Goal: Information Seeking & Learning: Learn about a topic

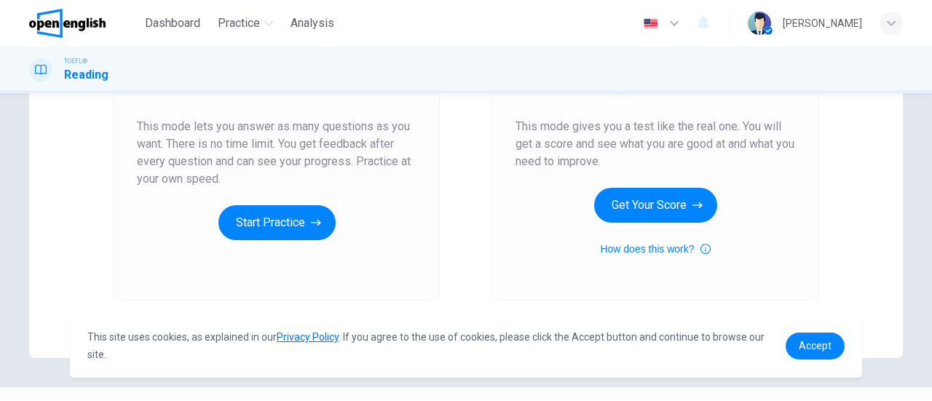
scroll to position [291, 0]
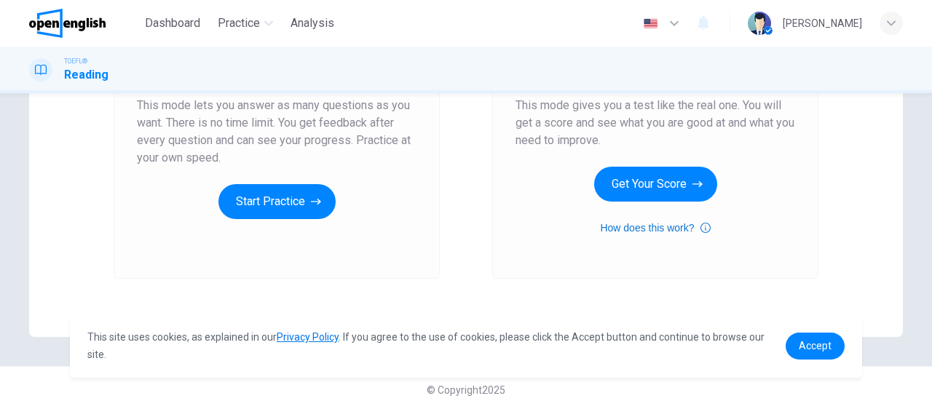
click at [687, 224] on button "How does this work?" at bounding box center [655, 227] width 110 height 17
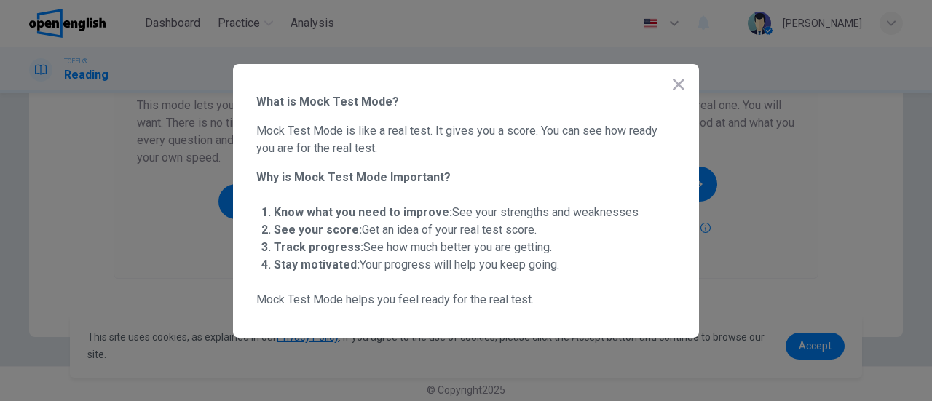
click at [676, 79] on icon "button" at bounding box center [678, 84] width 17 height 17
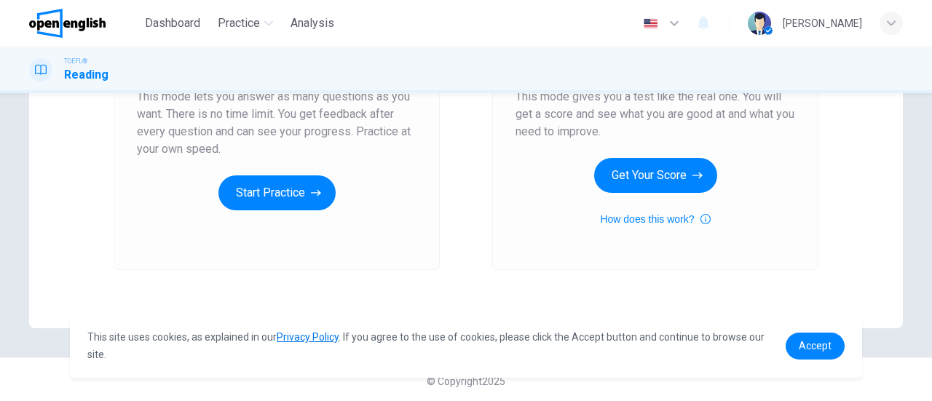
scroll to position [303, 0]
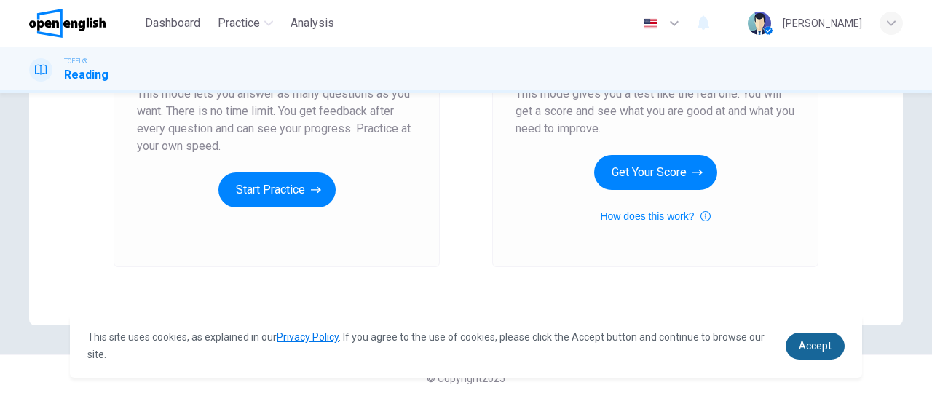
click at [819, 350] on span "Accept" at bounding box center [815, 346] width 33 height 12
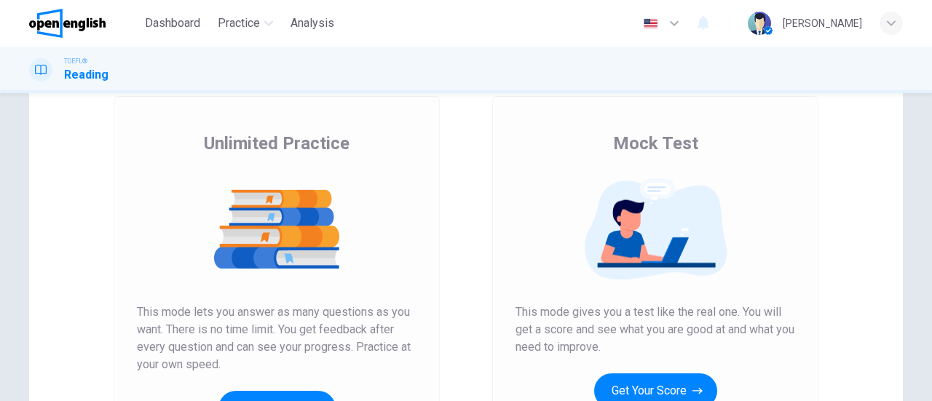
scroll to position [157, 0]
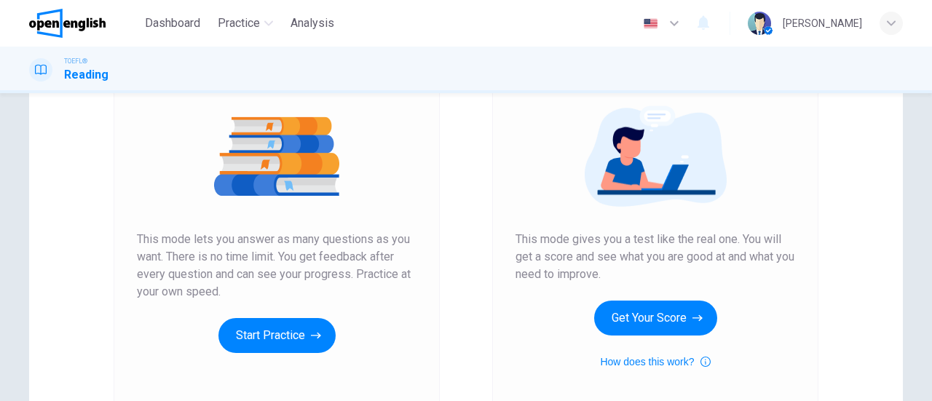
click at [564, 254] on span "This mode gives you a test like the real one. You will get a score and see what…" at bounding box center [656, 257] width 280 height 52
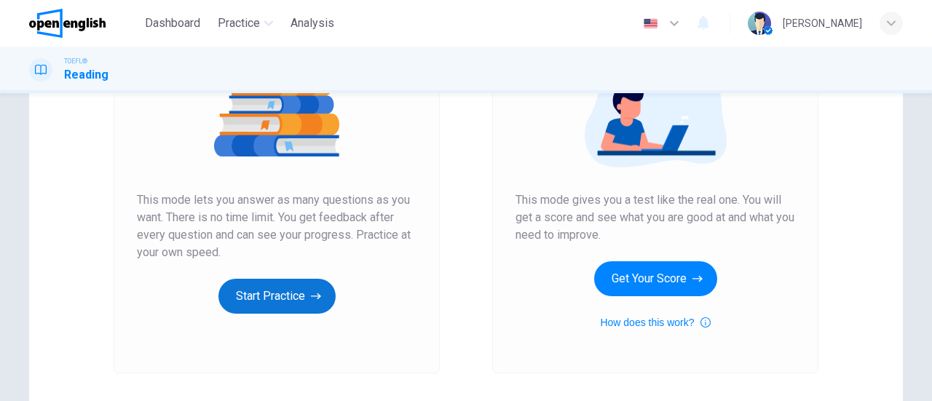
scroll to position [230, 0]
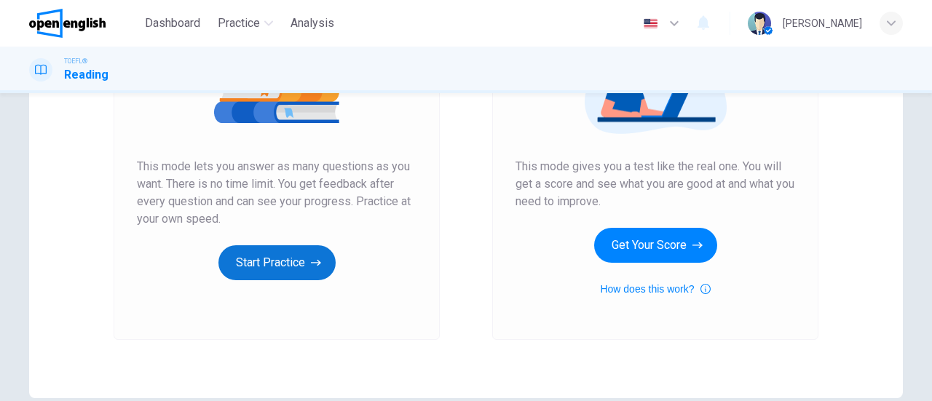
click at [285, 253] on button "Start Practice" at bounding box center [276, 262] width 117 height 35
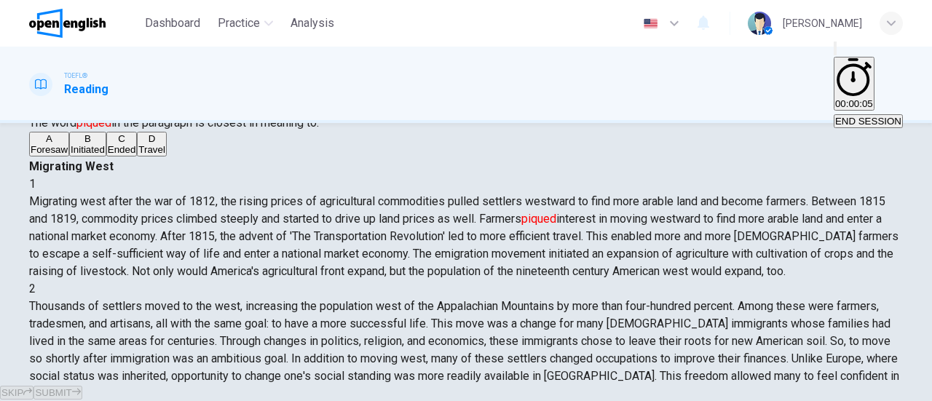
scroll to position [0, 0]
click at [835, 67] on icon "Hide" at bounding box center [854, 77] width 38 height 38
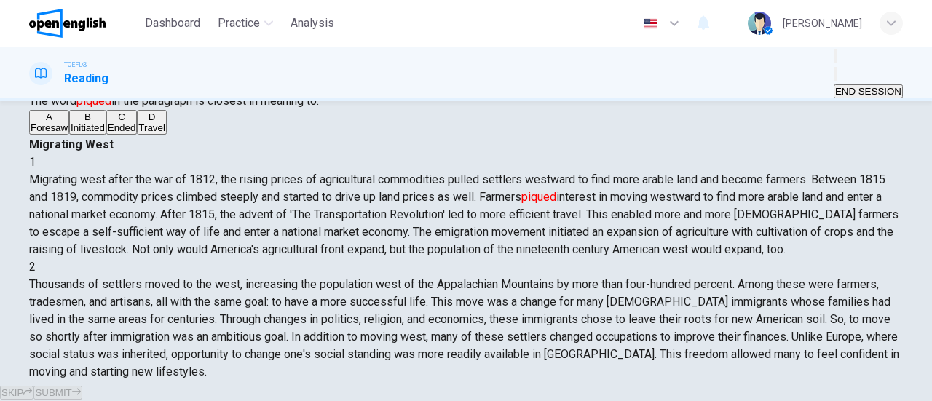
click at [834, 63] on button "Mute" at bounding box center [835, 57] width 3 height 14
click at [834, 63] on button "Unmute" at bounding box center [835, 57] width 3 height 14
click at [834, 74] on button "Show" at bounding box center [835, 74] width 3 height 14
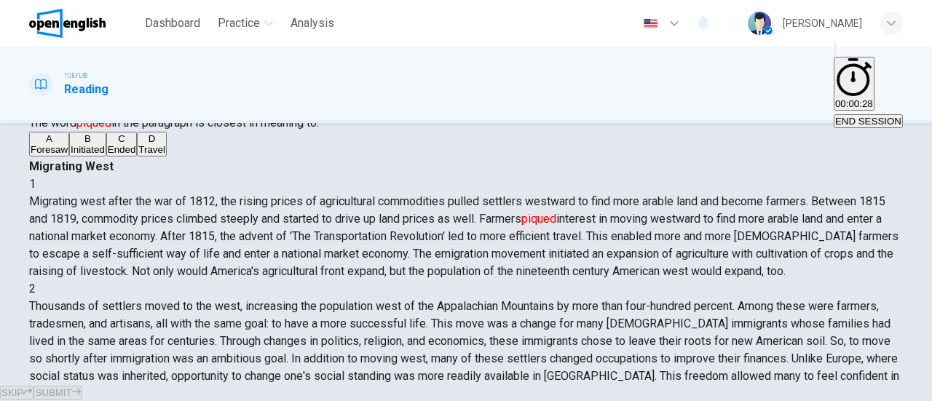
click at [834, 78] on button "00:00:28" at bounding box center [854, 84] width 41 height 54
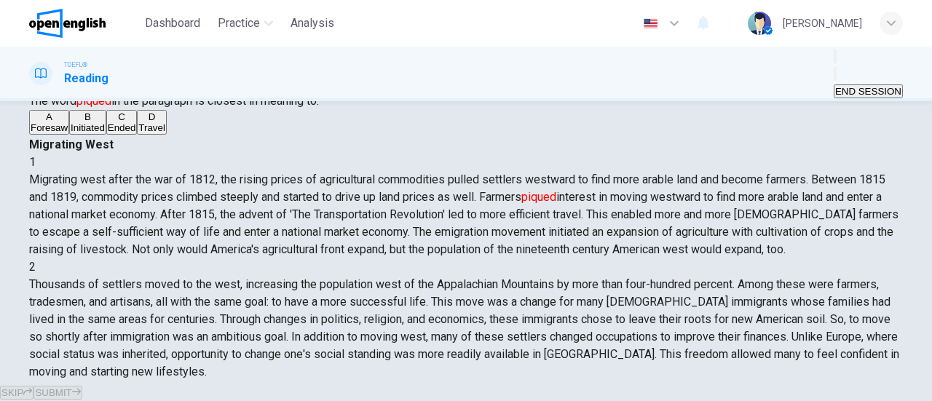
click at [834, 78] on button "Show" at bounding box center [835, 74] width 3 height 14
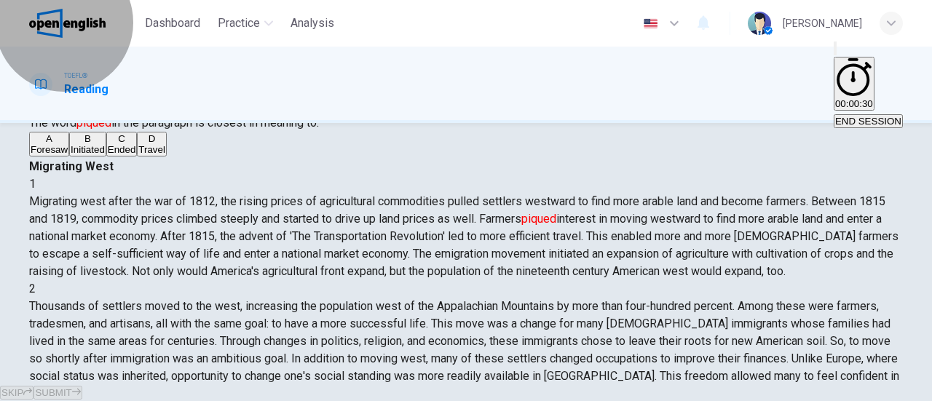
click at [834, 78] on button "00:00:30" at bounding box center [854, 84] width 41 height 54
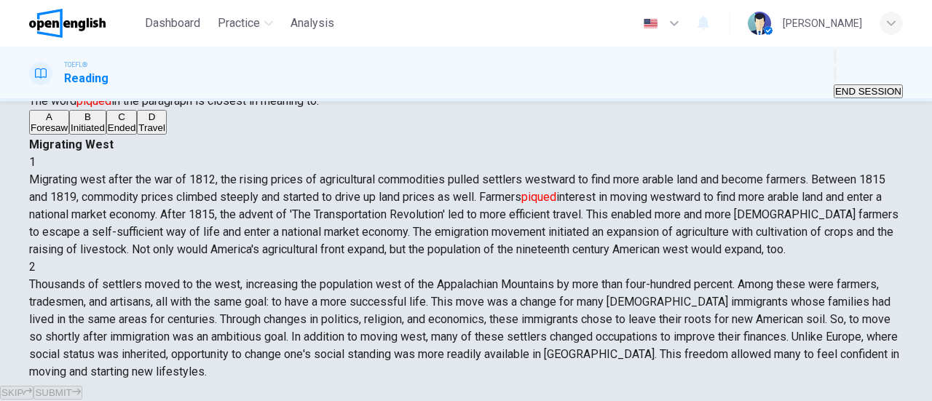
click at [834, 78] on button "Show" at bounding box center [835, 74] width 3 height 14
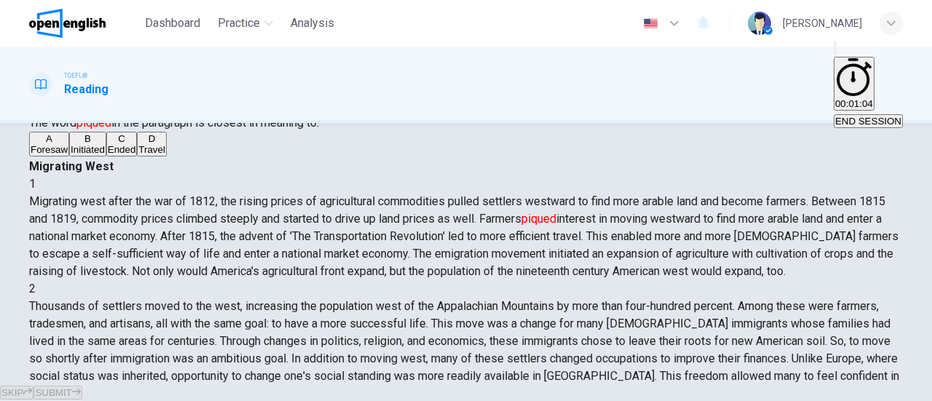
click at [556, 212] on font "piqued" at bounding box center [538, 219] width 35 height 14
click at [510, 384] on div "SKIP SUBMIT" at bounding box center [466, 392] width 932 height 17
click at [859, 116] on span "END SESSION" at bounding box center [868, 121] width 66 height 11
